Goal: Task Accomplishment & Management: Manage account settings

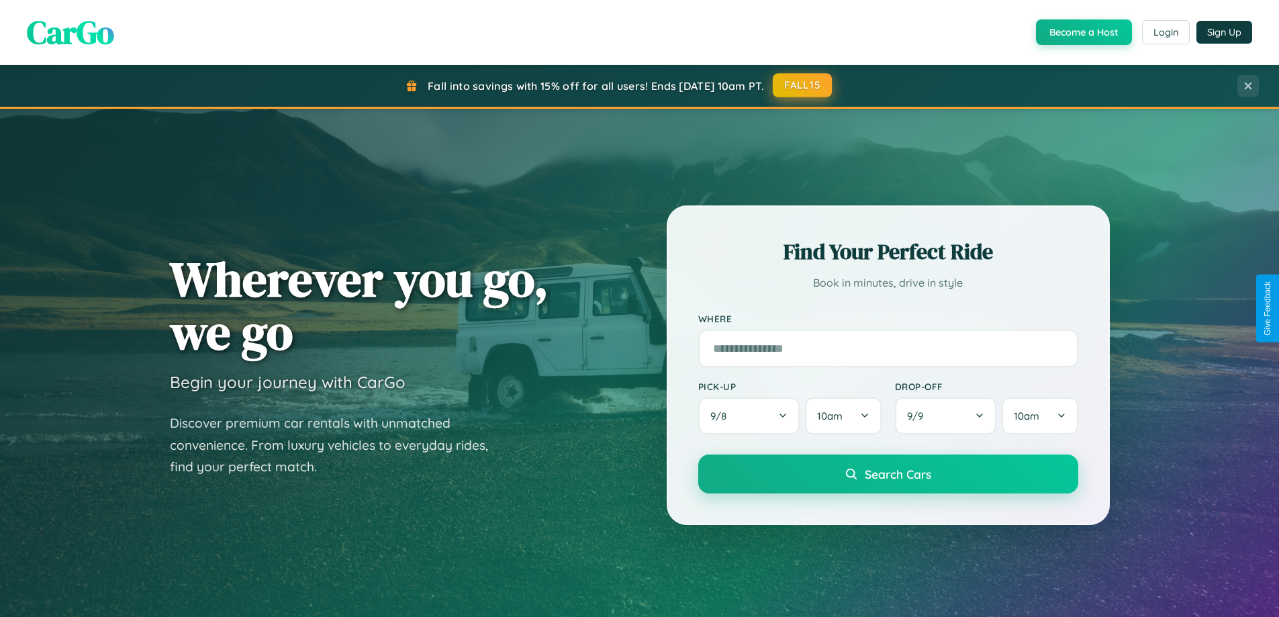
click at [803, 85] on button "FALL15" at bounding box center [802, 85] width 59 height 24
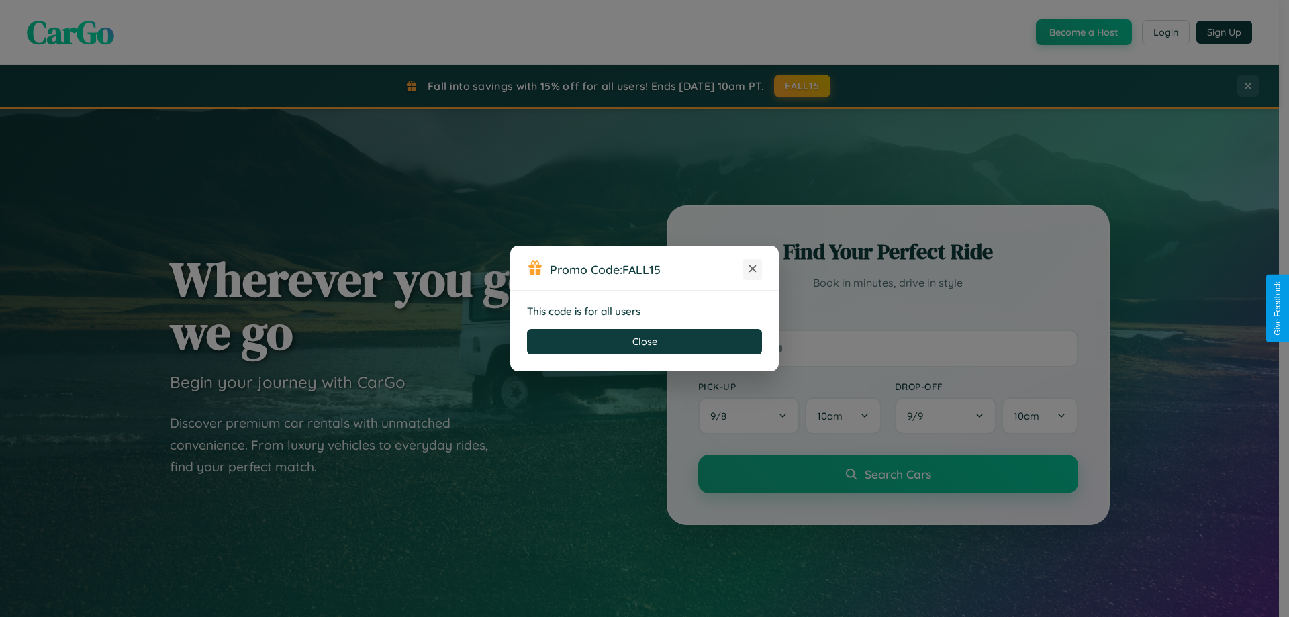
click at [753, 269] on icon at bounding box center [752, 268] width 13 height 13
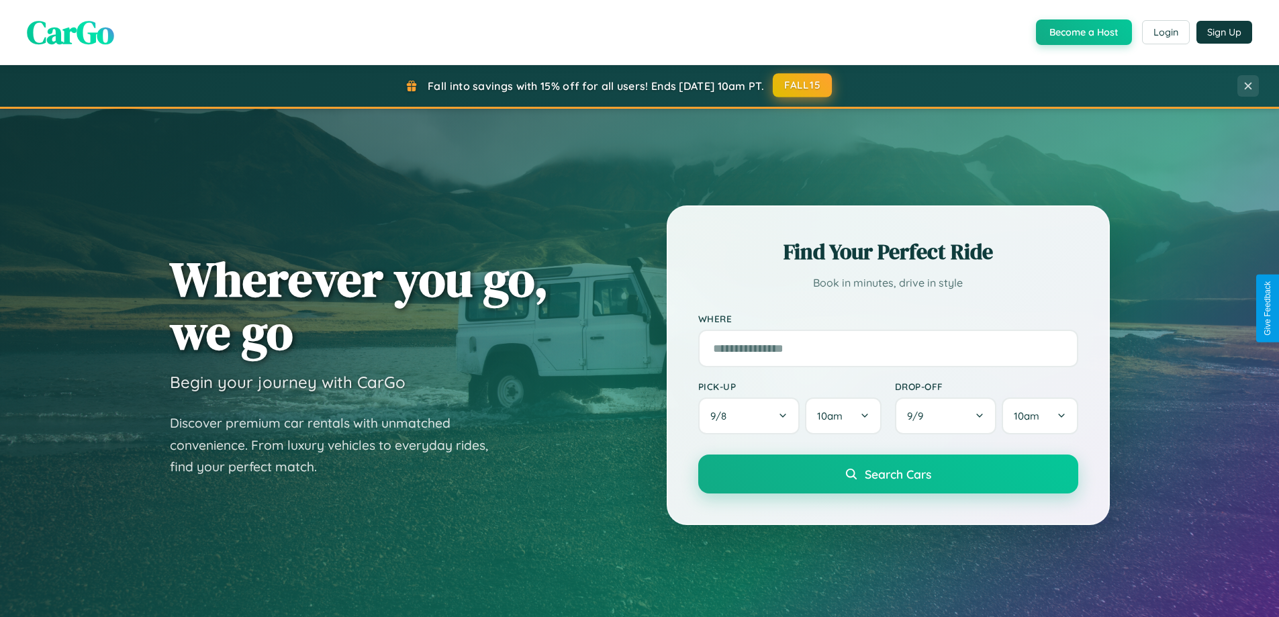
click at [803, 85] on button "FALL15" at bounding box center [802, 85] width 59 height 24
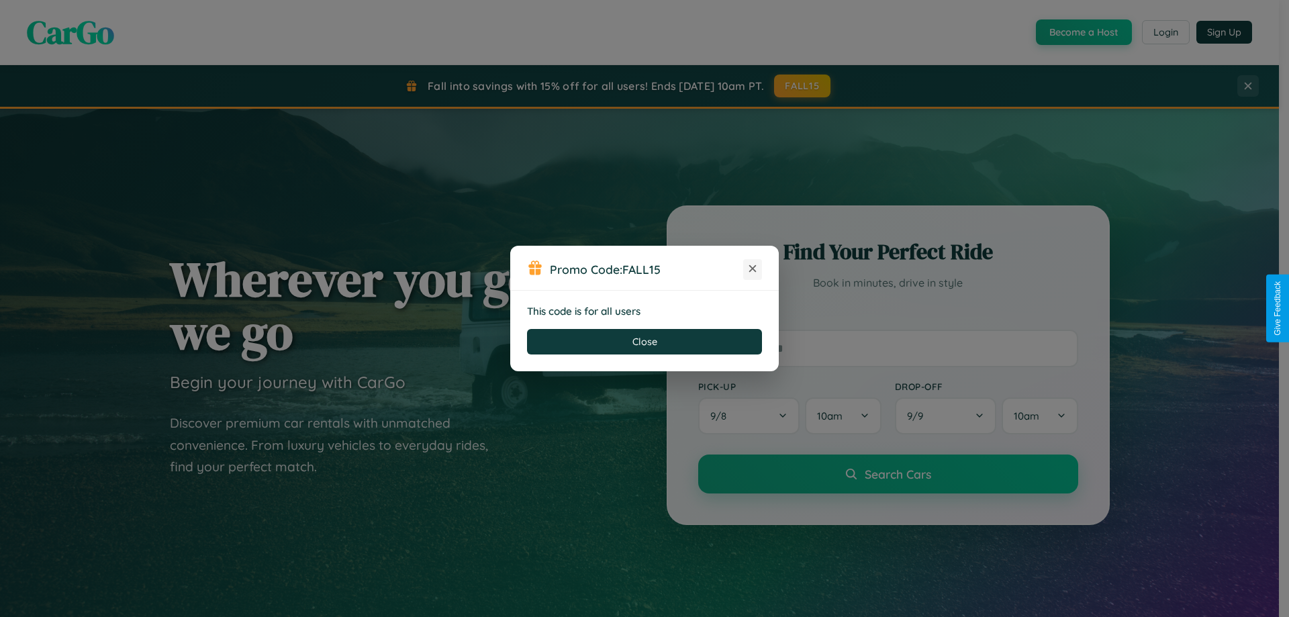
click at [753, 269] on icon at bounding box center [752, 268] width 13 height 13
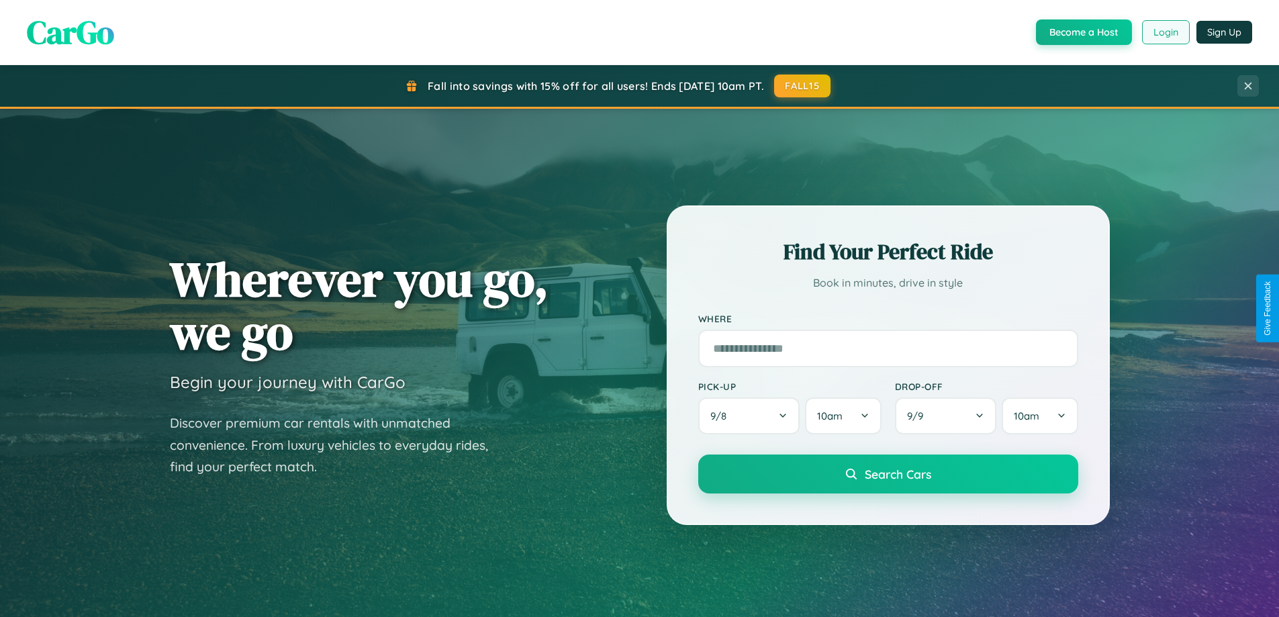
click at [1165, 32] on button "Login" at bounding box center [1166, 32] width 48 height 24
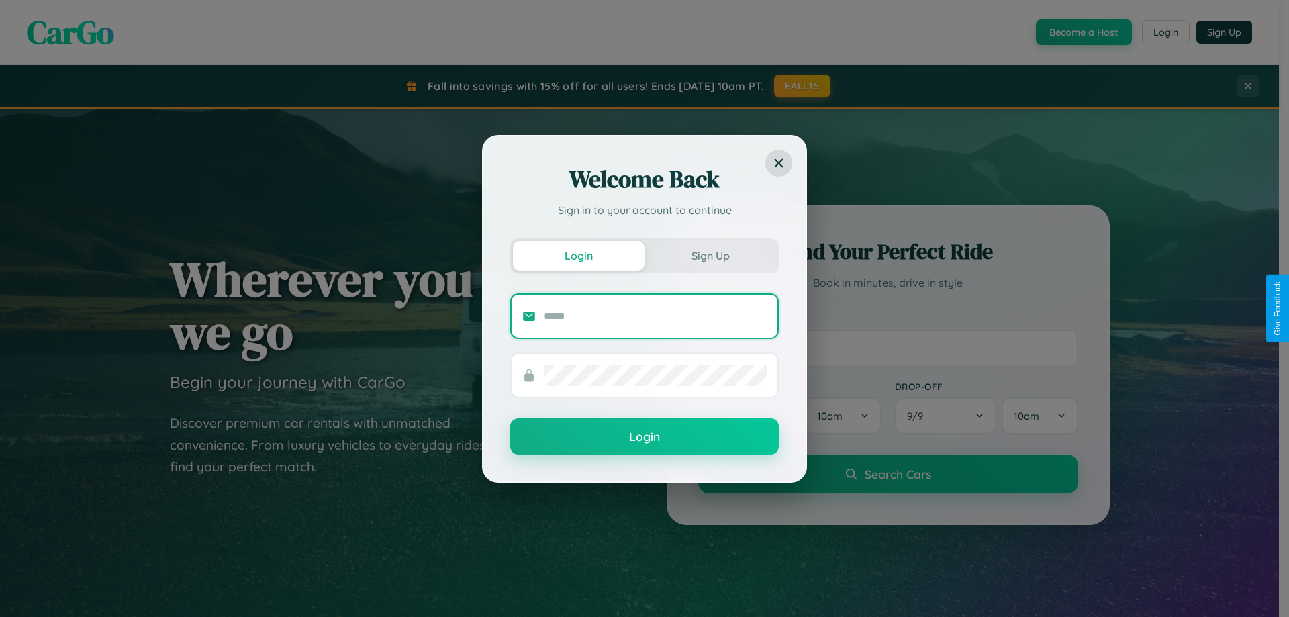
click at [655, 316] on input "text" at bounding box center [655, 315] width 223 height 21
type input "**********"
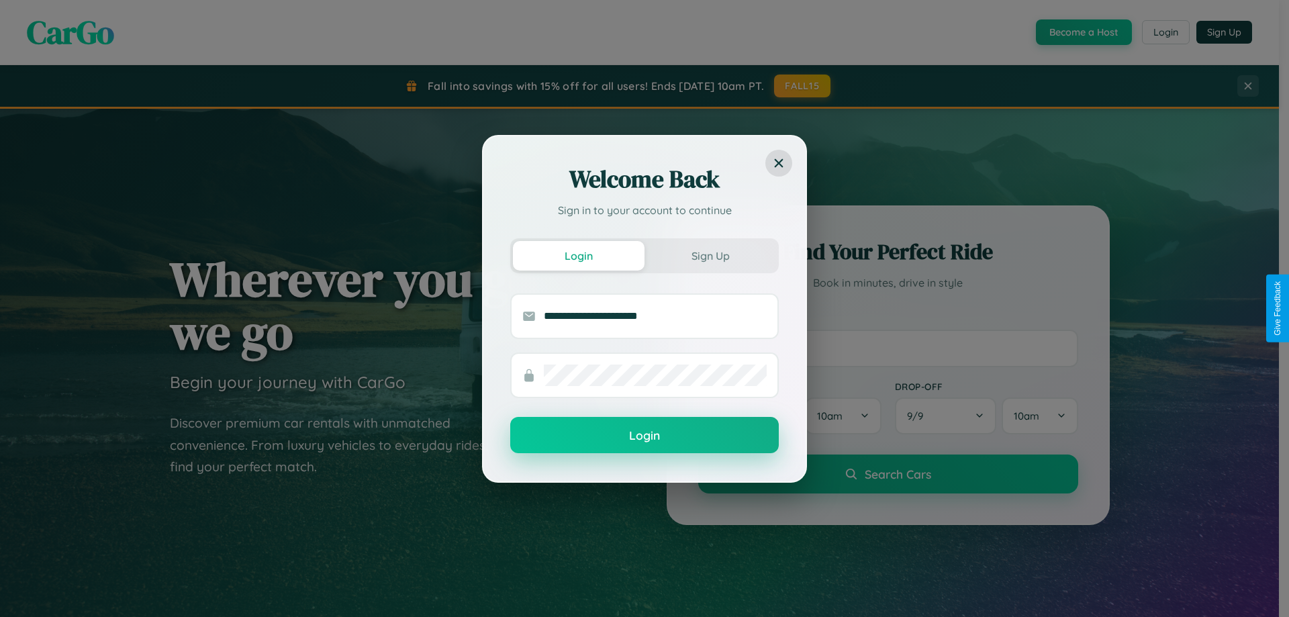
click at [645, 436] on button "Login" at bounding box center [644, 435] width 269 height 36
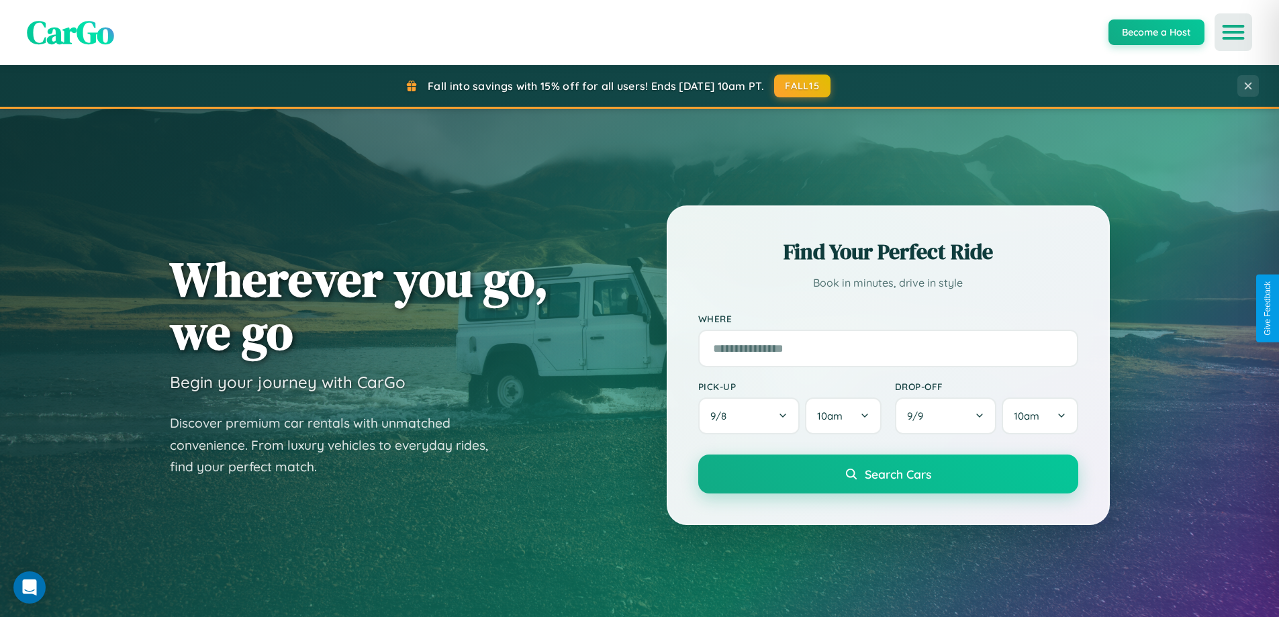
click at [1233, 32] on icon "Open menu" at bounding box center [1233, 32] width 19 height 12
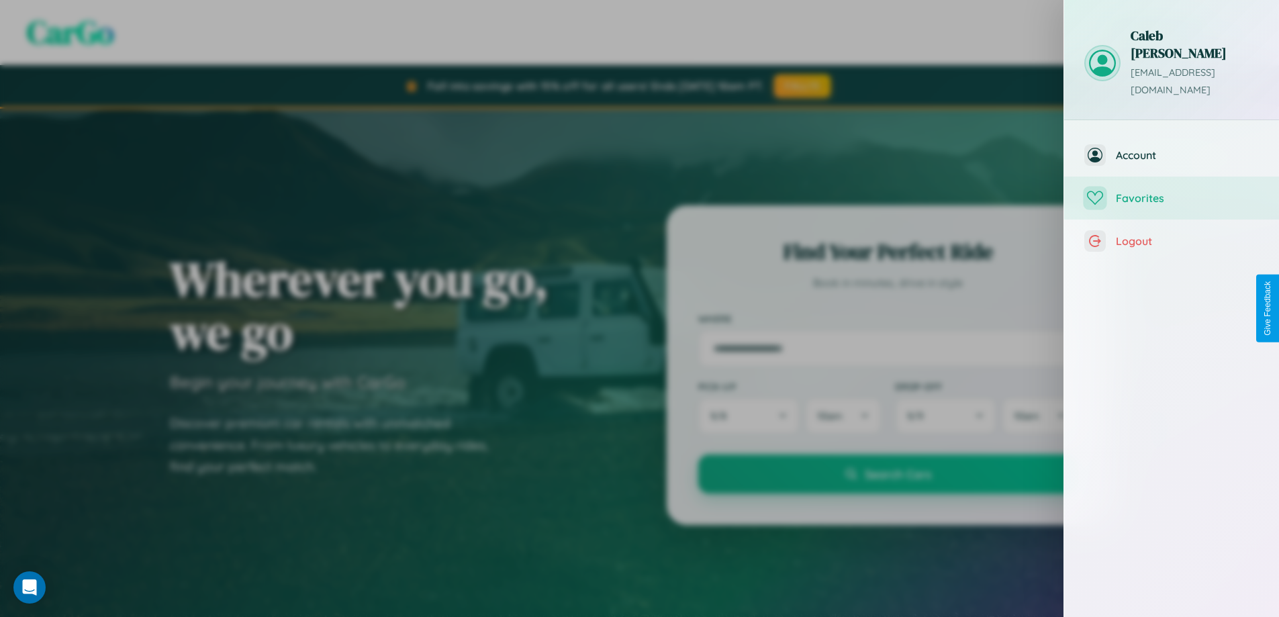
click at [1172, 191] on span "Favorites" at bounding box center [1187, 197] width 143 height 13
